Goal: Task Accomplishment & Management: Manage account settings

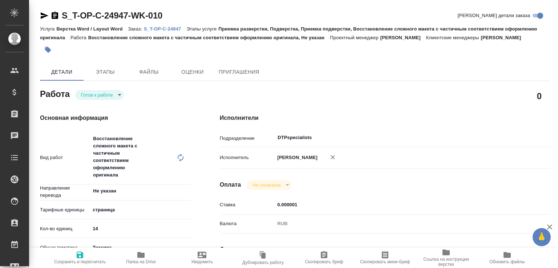
click at [182, 28] on p "S_T-OP-C-24947" at bounding box center [165, 28] width 43 height 5
click at [116, 101] on body "🙏 .cls-1 fill:#fff; AWATERA Малофеева Екатерина e.malofeeva Клиенты Спецификаци…" at bounding box center [279, 134] width 558 height 268
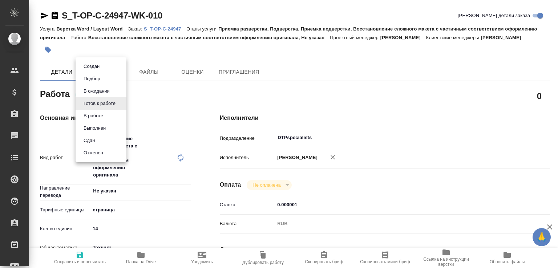
click at [109, 115] on li "В работе" at bounding box center [101, 116] width 51 height 12
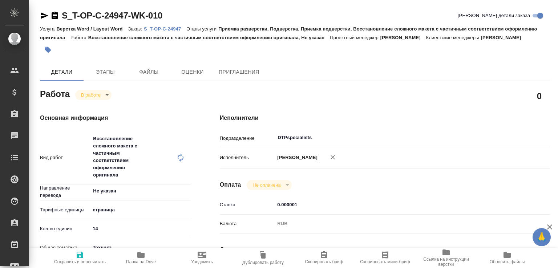
type textarea "x"
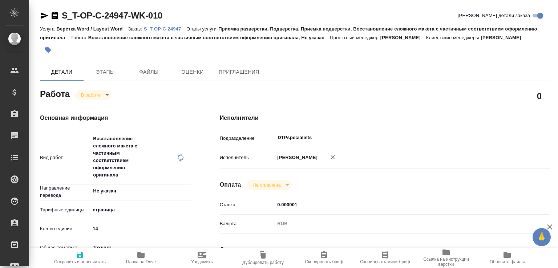
type textarea "x"
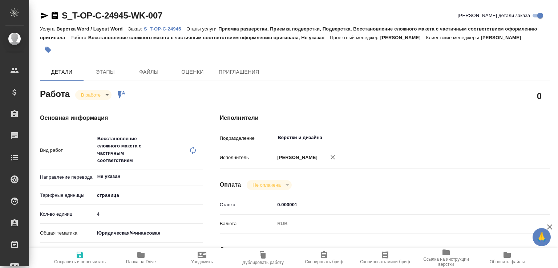
click at [107, 99] on body "🙏 .cls-1 fill:#fff; AWATERA Малофеева Екатерина e.malofeeva Клиенты Спецификаци…" at bounding box center [279, 134] width 558 height 268
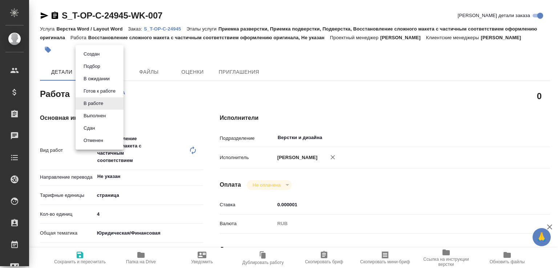
click at [99, 124] on li "Сдан" at bounding box center [100, 128] width 48 height 12
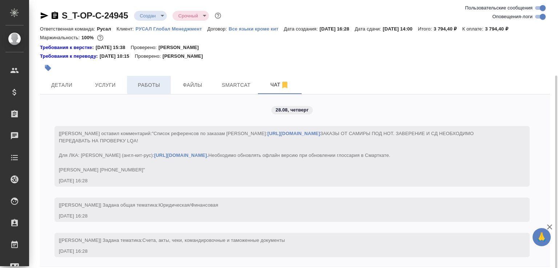
scroll to position [1607, 0]
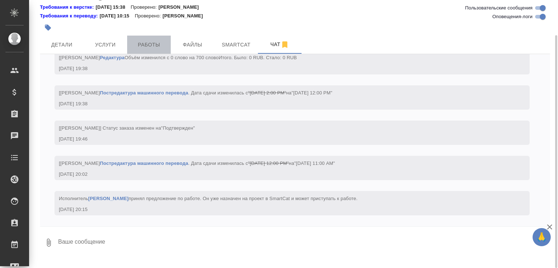
click at [146, 49] on span "Работы" at bounding box center [149, 44] width 35 height 9
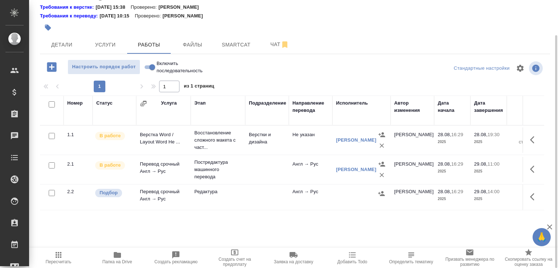
click at [148, 72] on input "Включить последовательность" at bounding box center [152, 67] width 26 height 9
checkbox input "true"
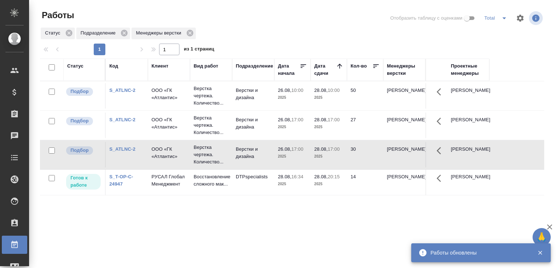
scroll to position [56, 0]
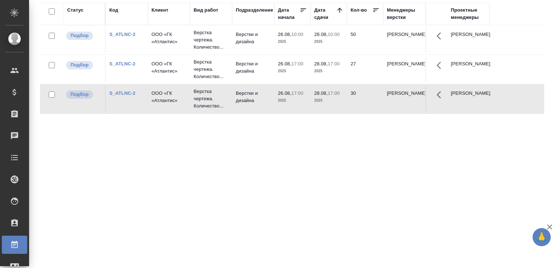
click at [235, 212] on div "Статус Код Клиент Вид работ Подразделение Дата начала Дата сдачи Кол-во Менедже…" at bounding box center [292, 134] width 504 height 262
click at [163, 165] on div "Статус Код Клиент Вид работ Подразделение Дата начала Дата сдачи Кол-во Менедже…" at bounding box center [292, 134] width 504 height 262
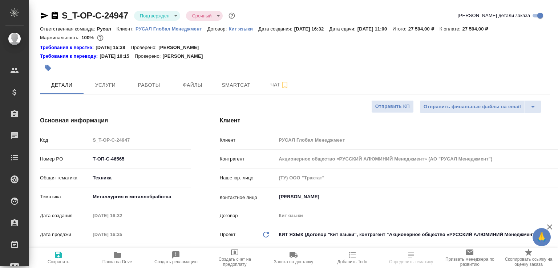
select select "RU"
click at [144, 83] on span "Работы" at bounding box center [149, 85] width 35 height 9
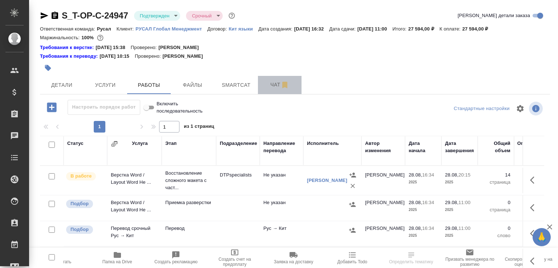
click at [270, 89] on button "Чат" at bounding box center [280, 85] width 44 height 18
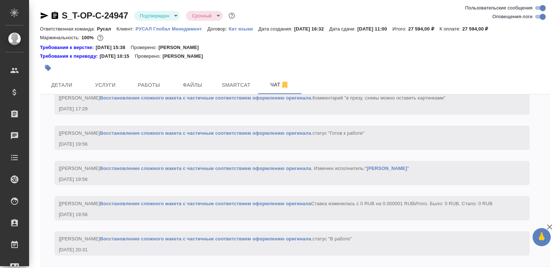
scroll to position [1164, 0]
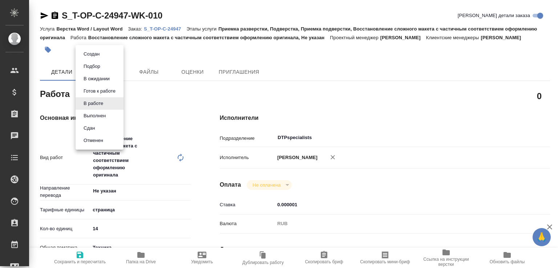
click at [108, 105] on body "🙏 .cls-1 fill:#fff; AWATERA [PERSON_NAME]malofeeva Клиенты Спецификации Заказы …" at bounding box center [279, 134] width 558 height 268
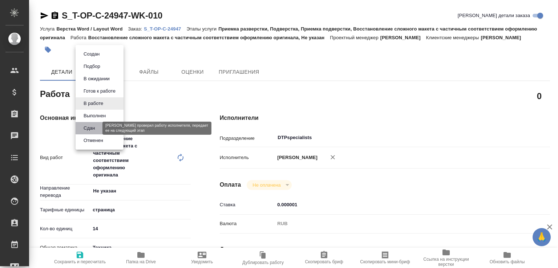
click at [97, 124] on li "Сдан" at bounding box center [100, 128] width 48 height 12
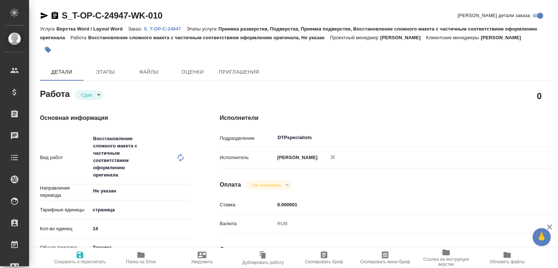
type textarea "x"
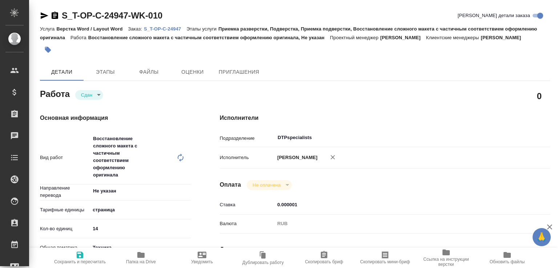
type textarea "x"
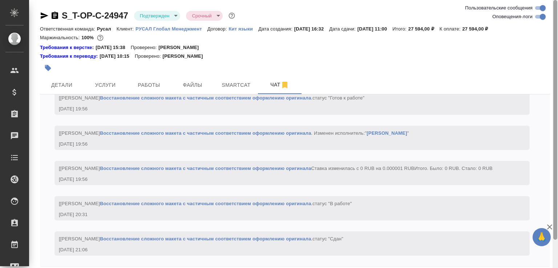
scroll to position [32, 0]
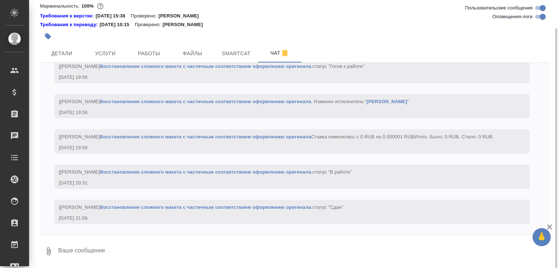
click at [108, 254] on textarea at bounding box center [303, 251] width 493 height 25
paste textarea "[URL][DOMAIN_NAME]"
type textarea "[URL][DOMAIN_NAME]"
